Goal: Transaction & Acquisition: Purchase product/service

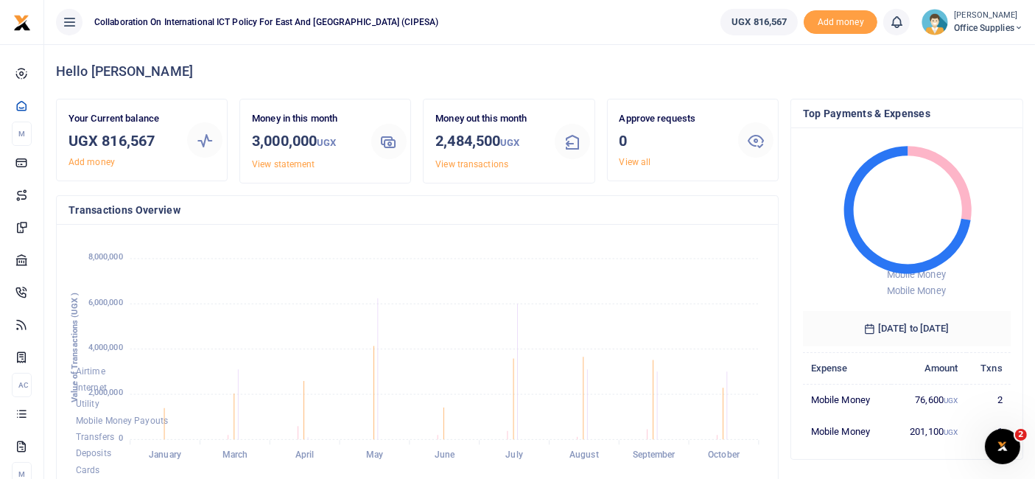
click at [990, 20] on small "[PERSON_NAME]" at bounding box center [988, 16] width 69 height 13
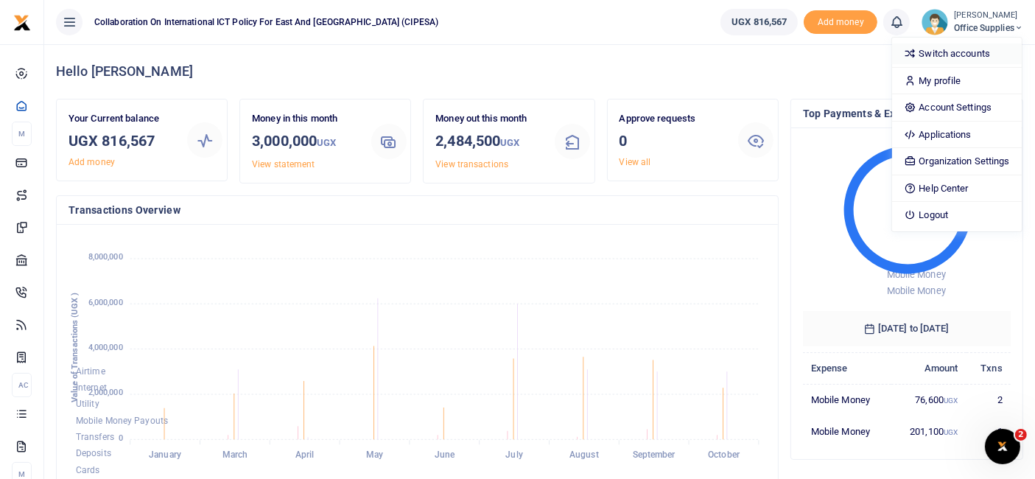
click at [955, 55] on link "Switch accounts" at bounding box center [956, 53] width 129 height 21
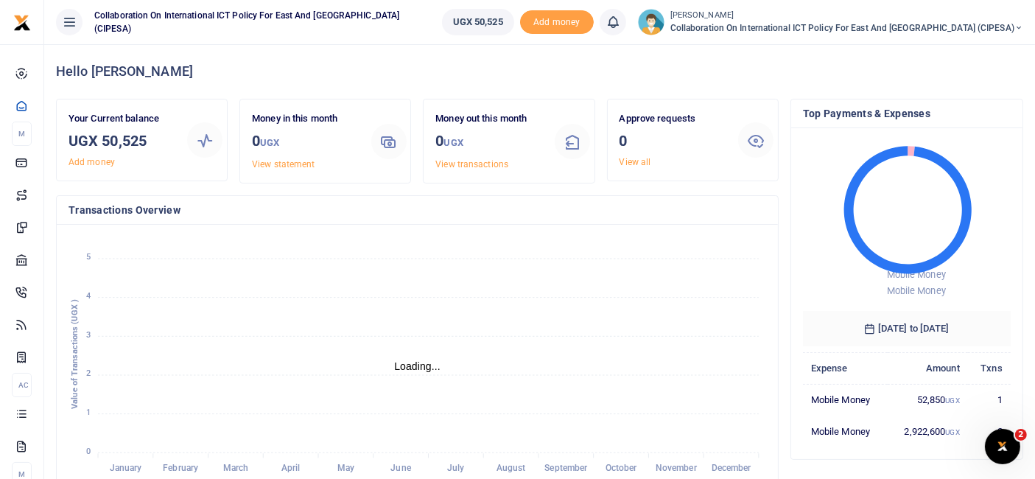
click at [1008, 25] on span "Collaboration on International ICT Policy For East and [GEOGRAPHIC_DATA] (CIPES…" at bounding box center [846, 27] width 353 height 13
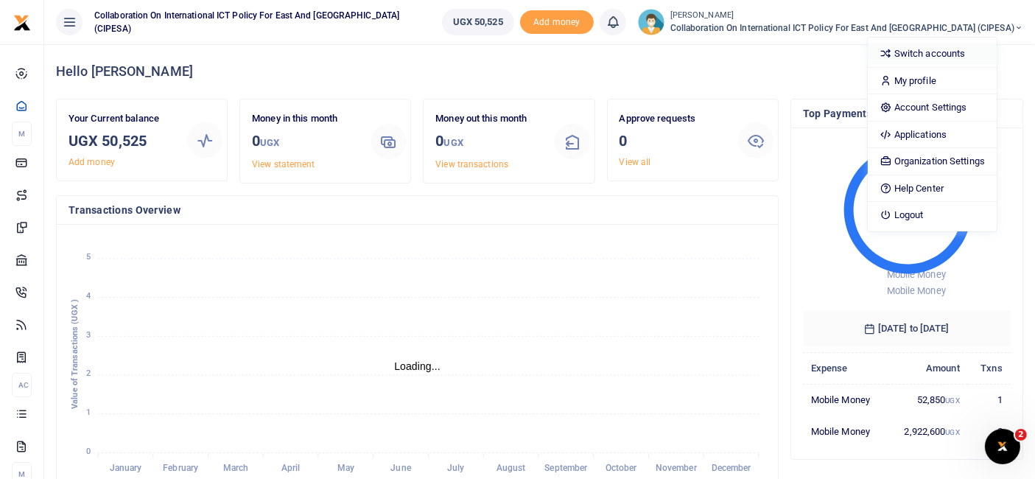
click at [969, 46] on link "Switch accounts" at bounding box center [932, 53] width 129 height 21
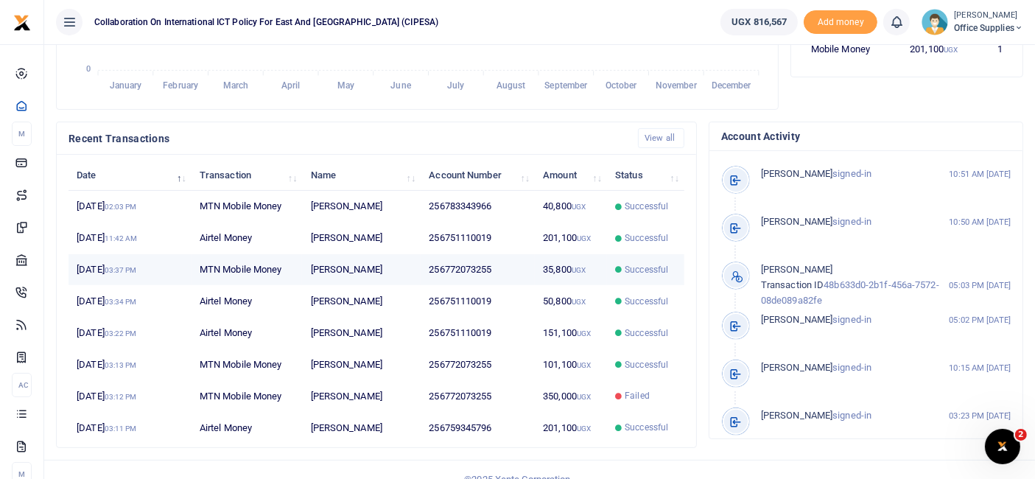
scroll to position [397, 0]
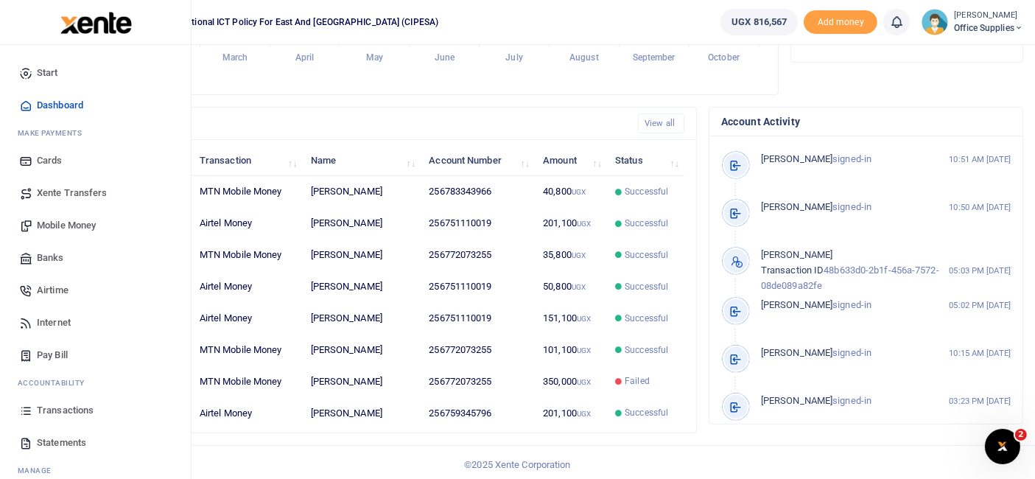
click at [74, 224] on span "Mobile Money" at bounding box center [66, 225] width 59 height 15
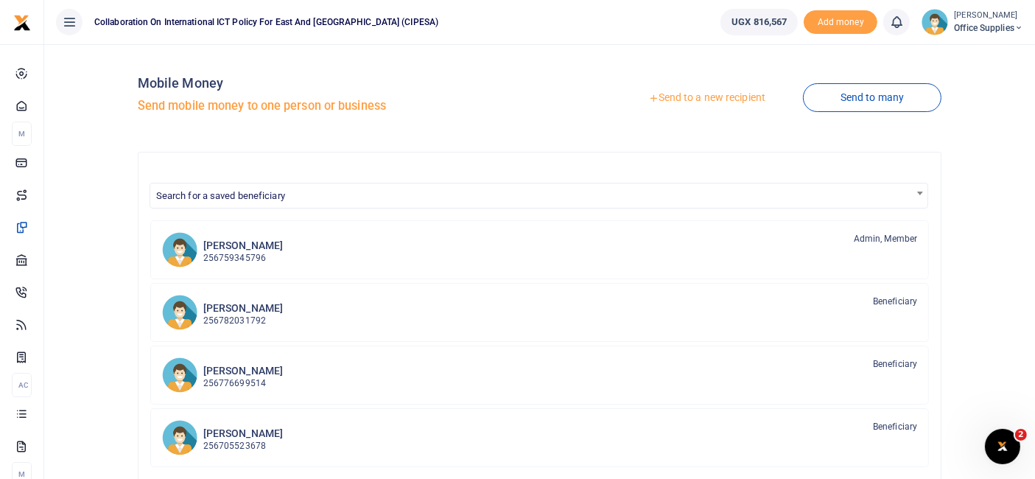
click at [714, 93] on link "Send to a new recipient" at bounding box center [707, 98] width 192 height 27
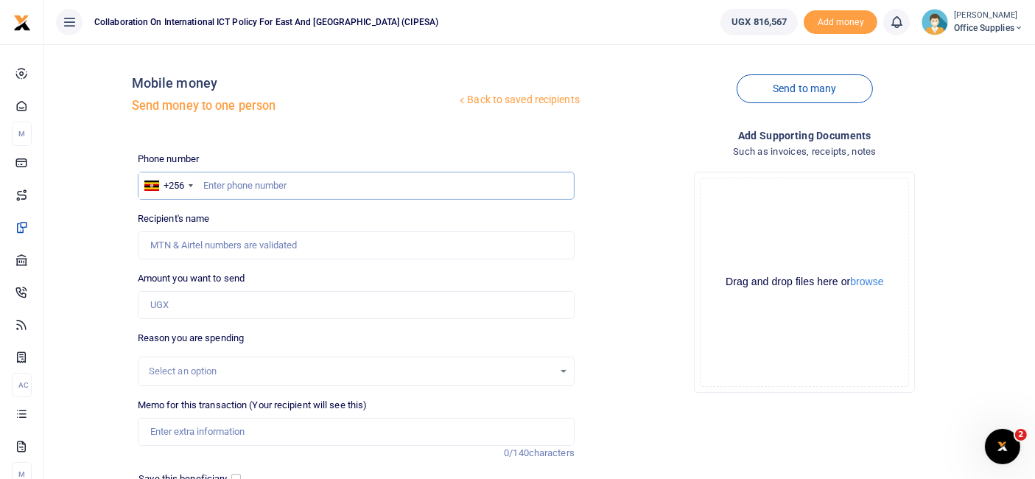
click at [292, 190] on input "text" at bounding box center [356, 186] width 437 height 28
type input "0705991456"
type input "Beatrice Kasemire"
type input "0705991456"
click at [234, 315] on input "Amount you want to send" at bounding box center [356, 305] width 437 height 28
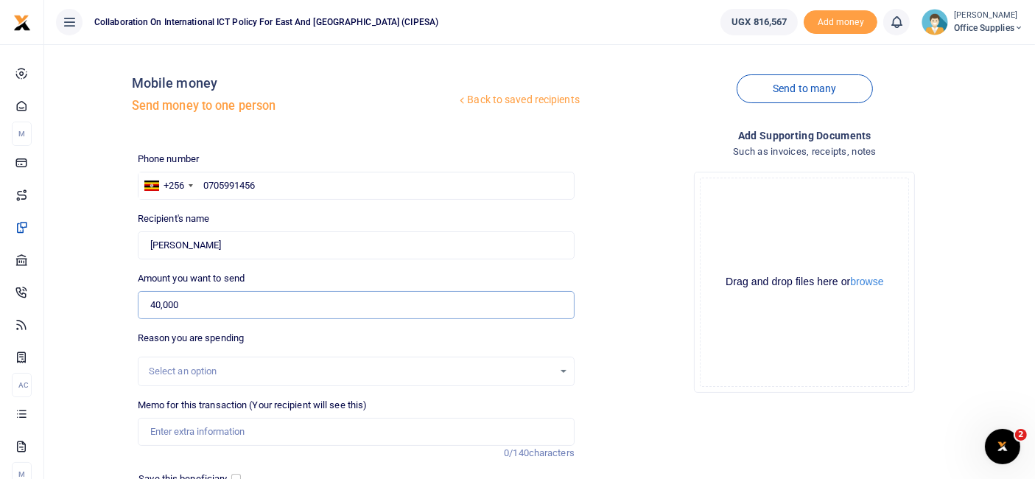
scroll to position [158, 0]
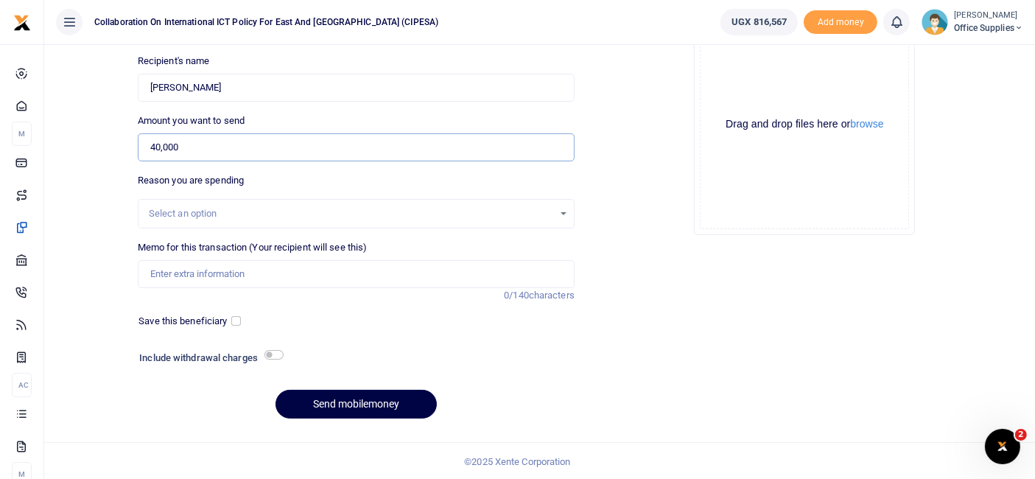
type input "40,000"
click at [554, 211] on div "Select an option" at bounding box center [355, 213] width 435 height 16
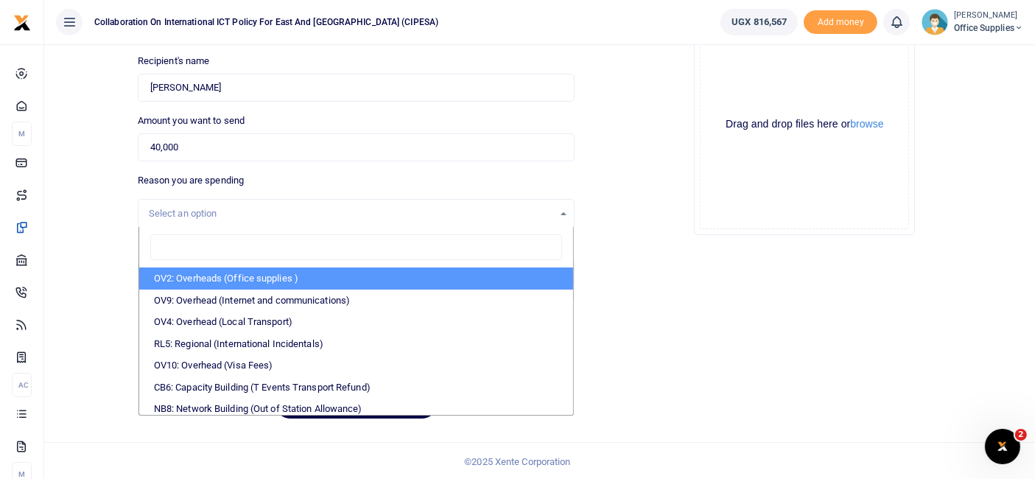
click at [282, 279] on li "OV2: Overheads (Office supplies )" at bounding box center [356, 278] width 434 height 22
select select "45"
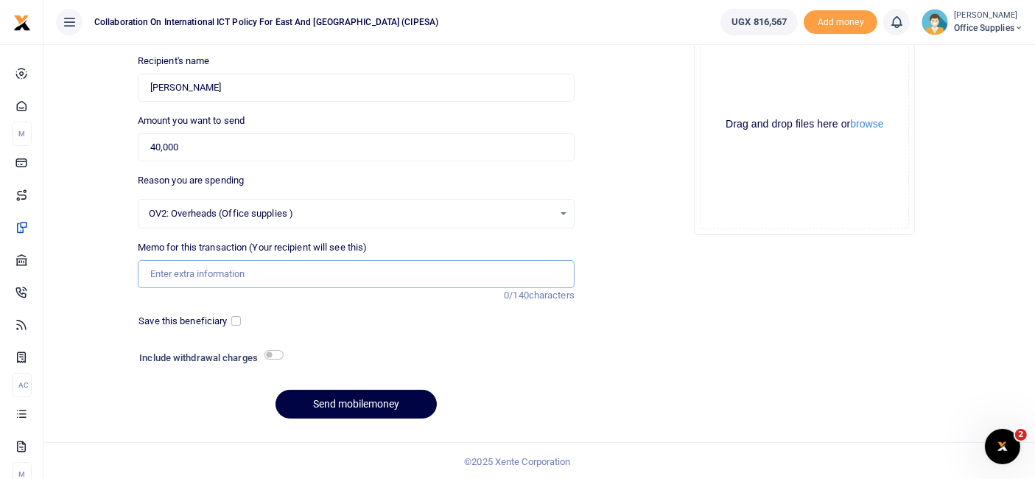
click at [247, 273] on input "Memo for this transaction (Your recipient will see this)" at bounding box center [356, 274] width 437 height 28
click at [150, 272] on input "Office Supplies" at bounding box center [356, 274] width 437 height 28
type input "Quick Pick Office Supplies"
click at [366, 396] on button "Send mobilemoney" at bounding box center [355, 404] width 161 height 29
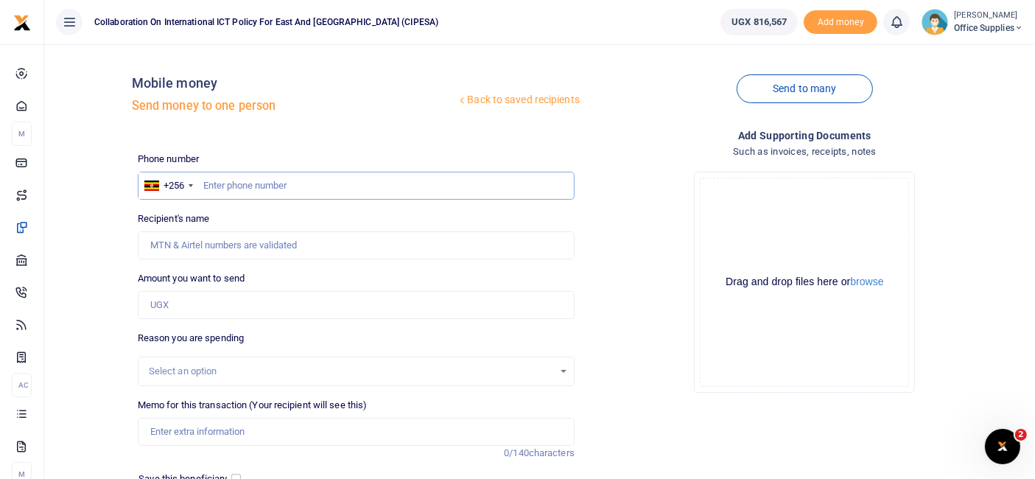
click at [260, 188] on input "text" at bounding box center [356, 186] width 437 height 28
type input "0702865337"
type input "[PERSON_NAME]"
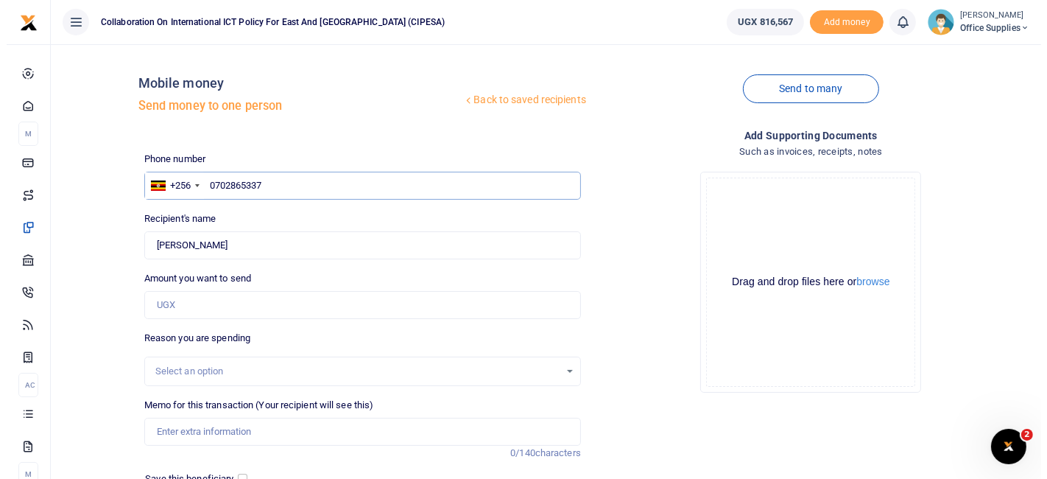
scroll to position [158, 0]
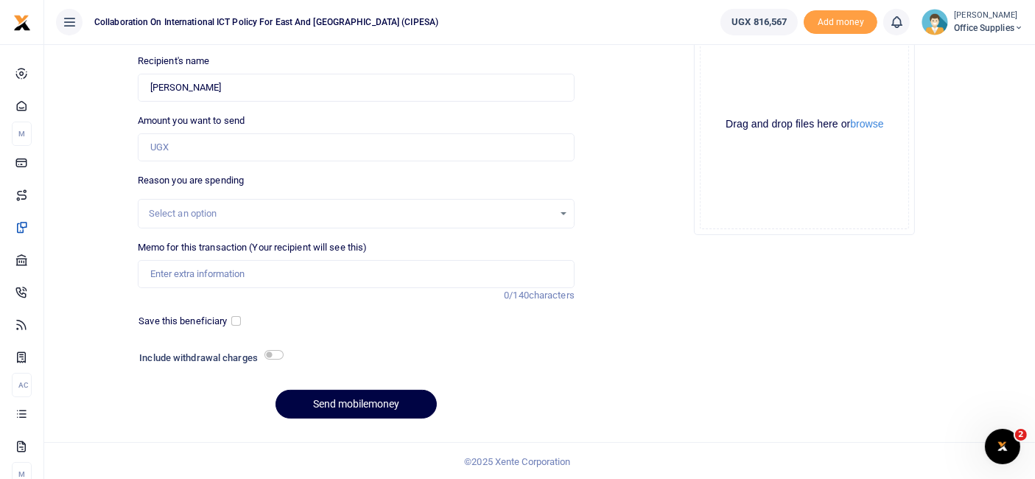
type input "0702865337"
click at [178, 151] on input "Amount you want to send" at bounding box center [356, 147] width 437 height 28
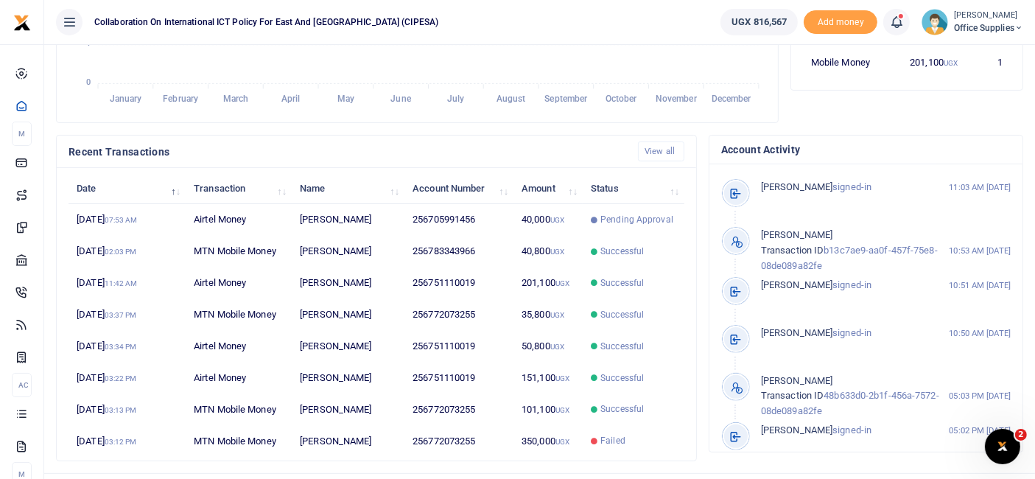
scroll to position [397, 0]
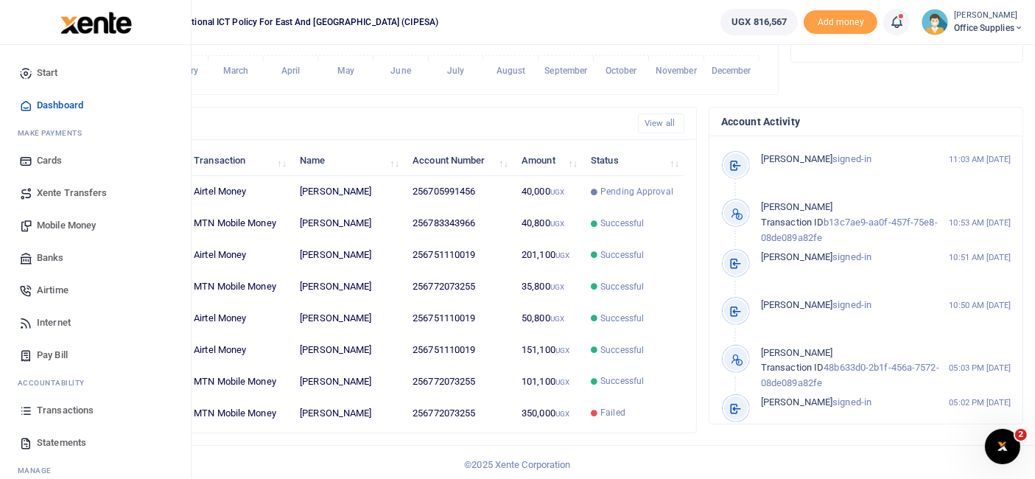
click at [82, 221] on span "Mobile Money" at bounding box center [66, 225] width 59 height 15
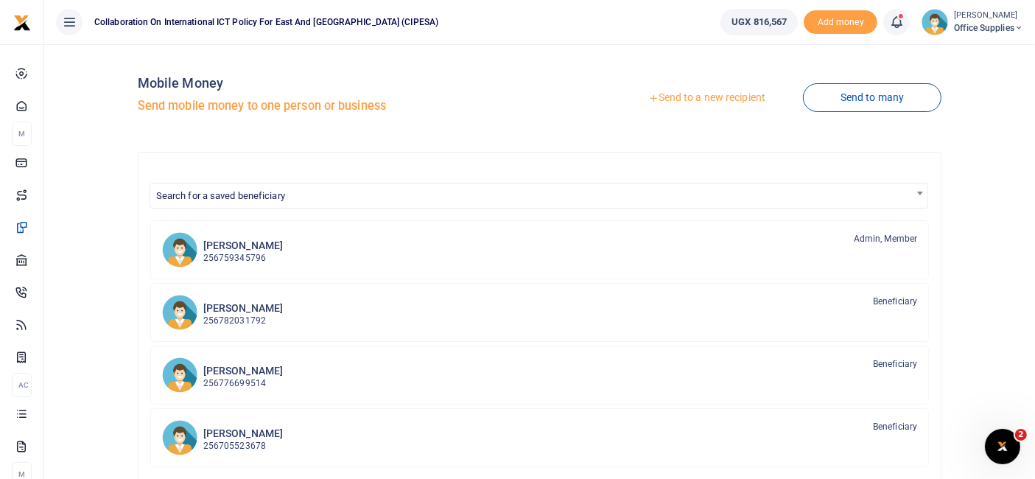
click at [709, 102] on link "Send to a new recipient" at bounding box center [707, 98] width 192 height 27
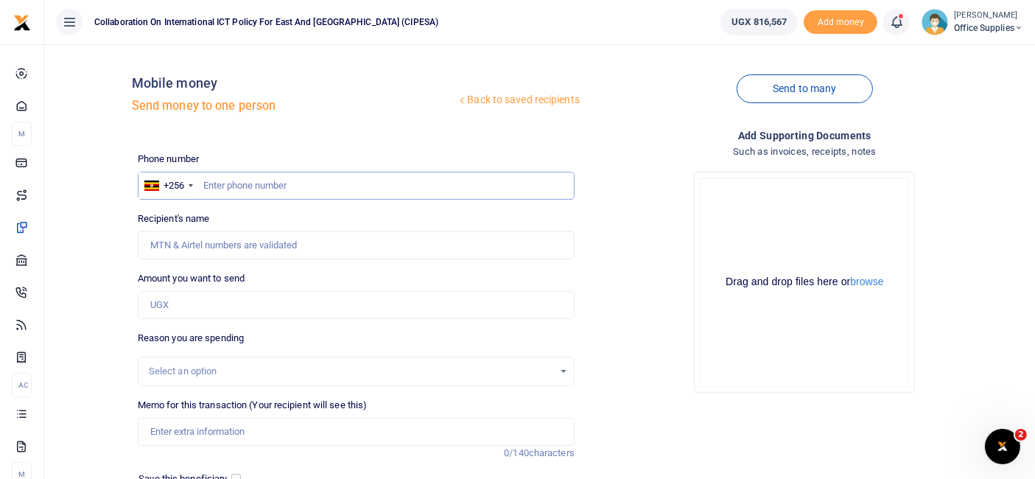
click at [236, 186] on input "text" at bounding box center [356, 186] width 437 height 28
type input "0702865337"
type input "Bagonza John"
type input "0702865337"
click at [185, 304] on input "Amount you want to send" at bounding box center [356, 305] width 437 height 28
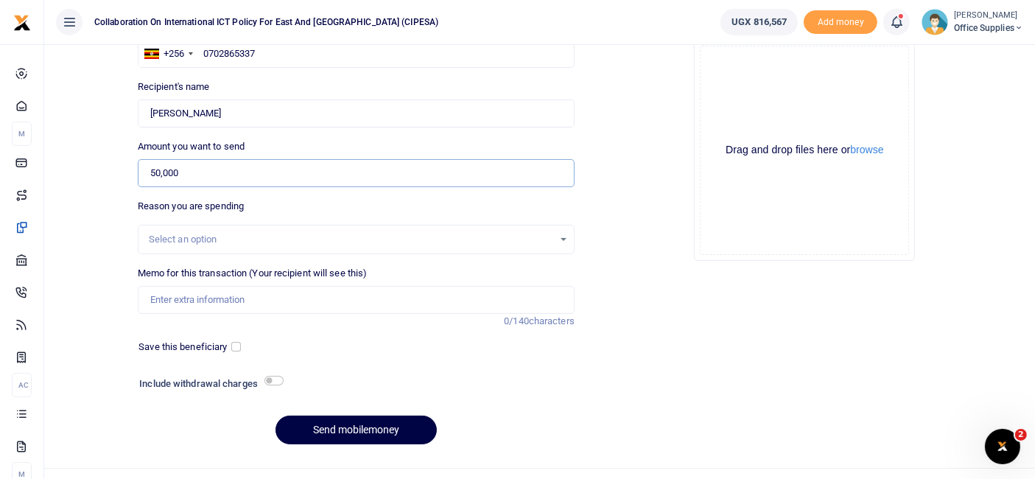
scroll to position [158, 0]
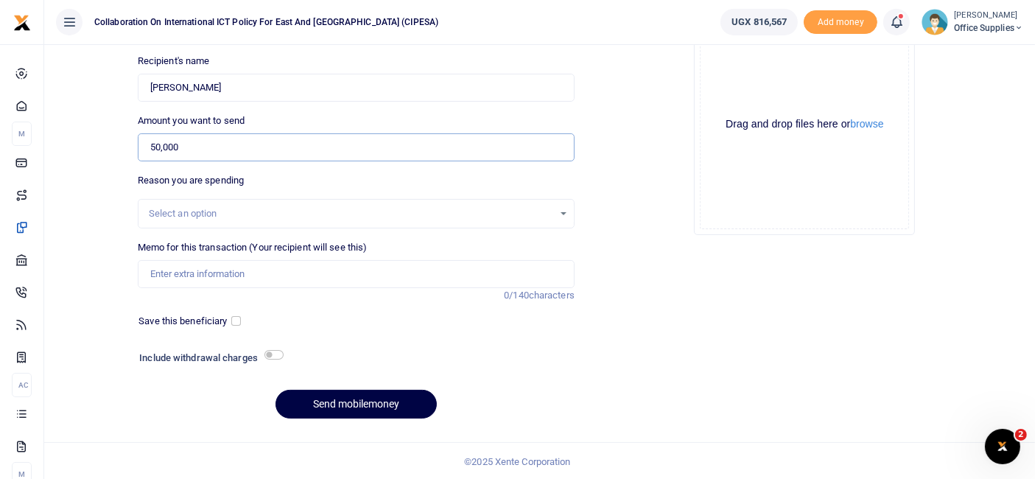
type input "50,000"
click at [560, 211] on div "Select an option" at bounding box center [355, 213] width 435 height 16
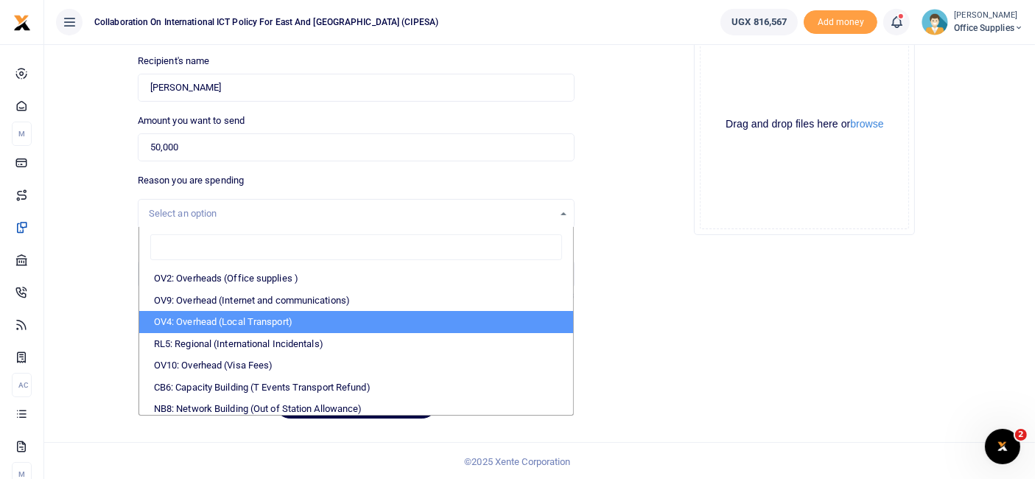
click at [265, 320] on li "OV4: Overhead (Local Transport)" at bounding box center [356, 322] width 434 height 22
select select "75"
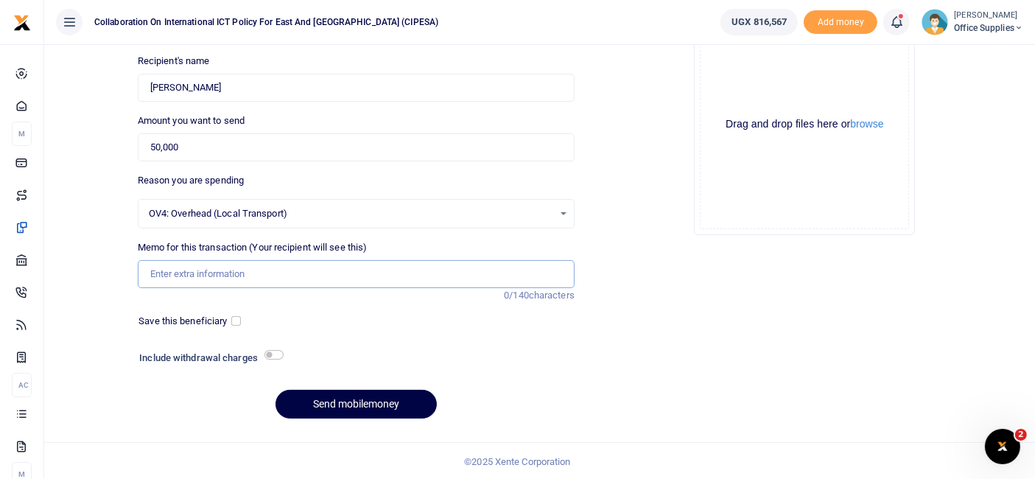
click at [219, 278] on input "Memo for this transaction (Your recipient will see this)" at bounding box center [356, 274] width 437 height 28
type input "P"
click at [175, 275] on input "Aiport Pickups" at bounding box center [356, 274] width 437 height 28
click at [167, 273] on input "Aiport Pickups" at bounding box center [356, 274] width 437 height 28
type input "Airport Pickups"
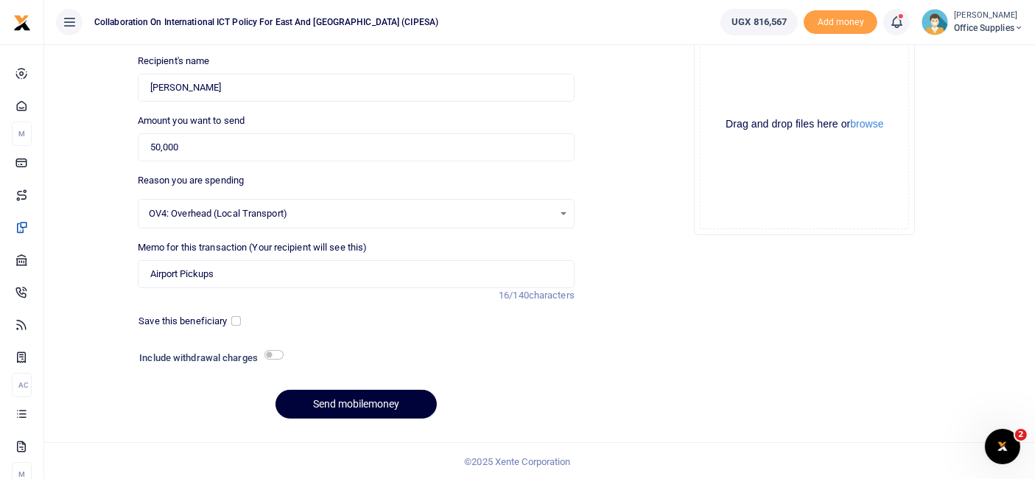
click at [357, 398] on button "Send mobilemoney" at bounding box center [355, 404] width 161 height 29
